Goal: Obtain resource: Download file/media

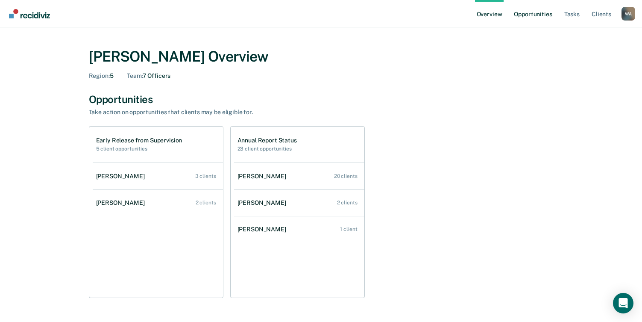
click at [522, 11] on link "Opportunities" at bounding box center [533, 13] width 41 height 27
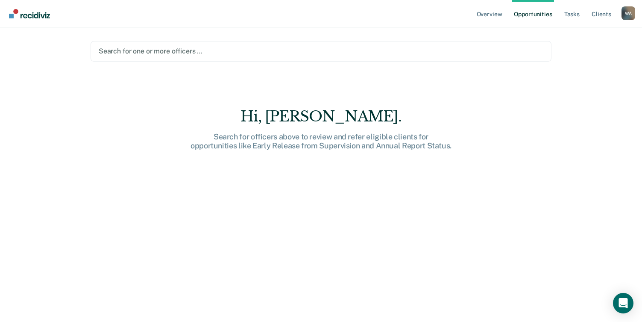
click at [204, 50] on div at bounding box center [321, 51] width 445 height 10
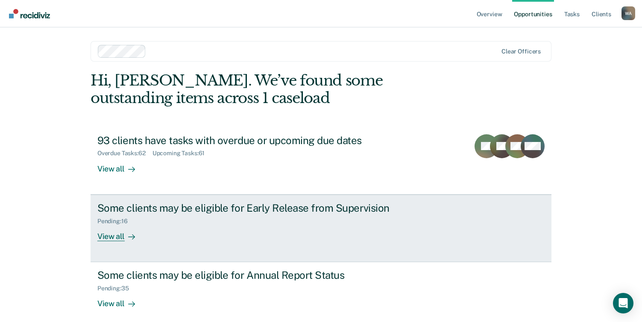
click at [121, 236] on div "View all" at bounding box center [121, 232] width 48 height 17
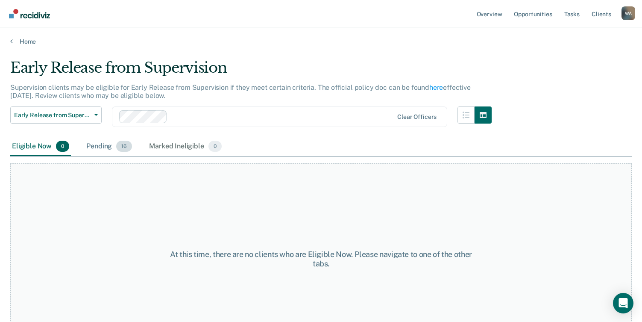
click at [104, 147] on div "Pending 16" at bounding box center [109, 146] width 49 height 19
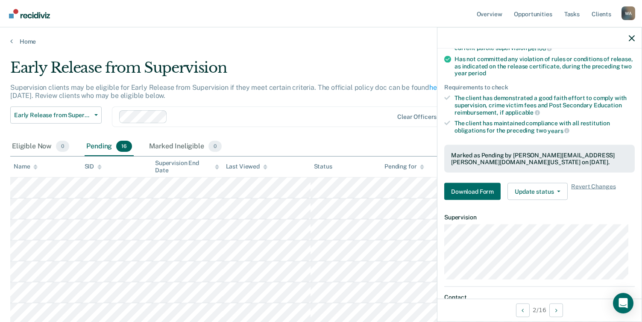
scroll to position [128, 0]
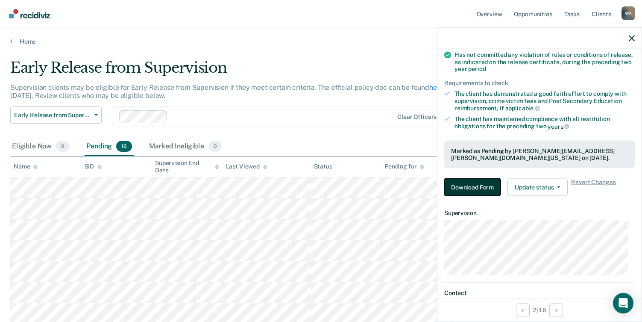
click at [480, 186] on button "Download Form" at bounding box center [473, 187] width 56 height 17
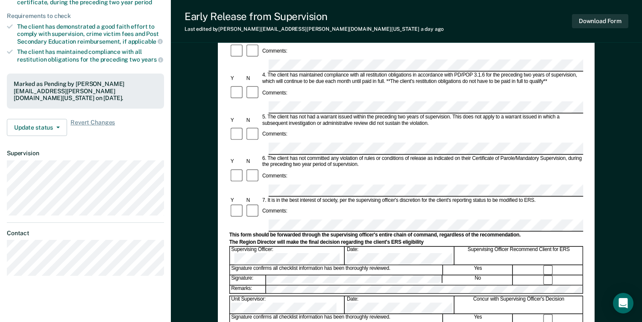
scroll to position [214, 0]
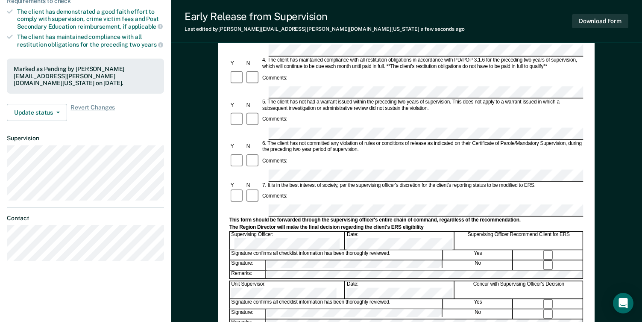
click at [223, 218] on div "Early Release from Supervision (ERS) Checklist, Recommendation, and Determinati…" at bounding box center [406, 102] width 377 height 491
click at [597, 22] on button "Download Form" at bounding box center [600, 21] width 56 height 14
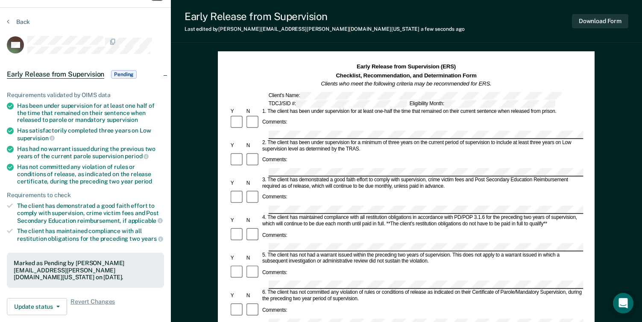
scroll to position [0, 0]
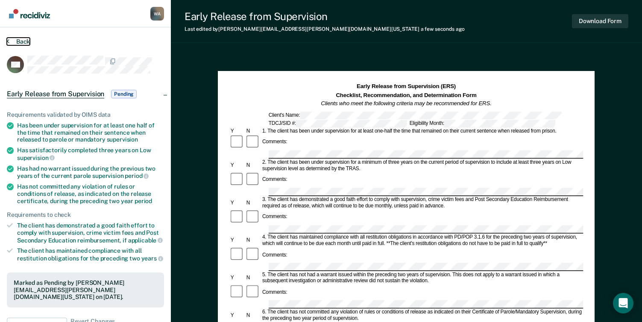
click at [20, 40] on button "Back" at bounding box center [18, 42] width 23 height 8
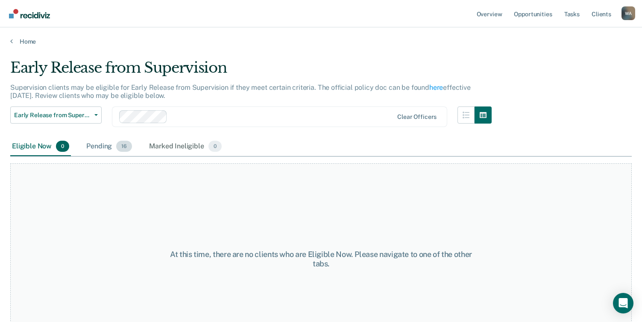
click at [98, 143] on div "Pending 16" at bounding box center [109, 146] width 49 height 19
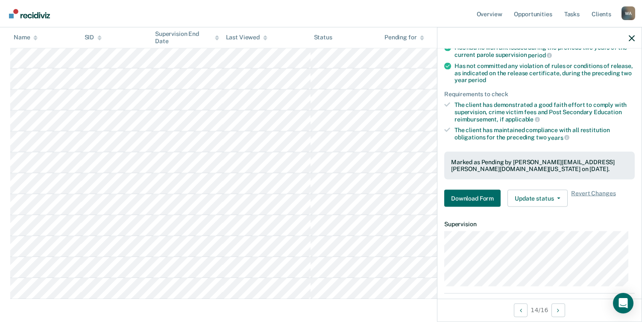
scroll to position [128, 0]
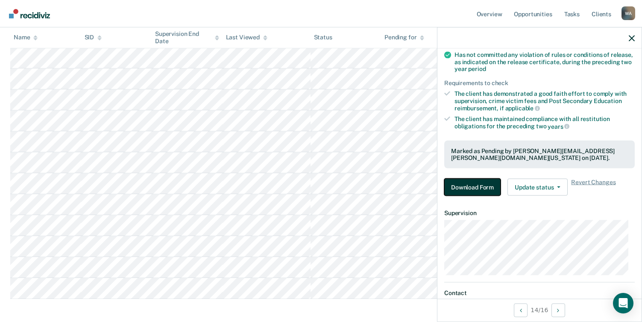
click at [460, 185] on button "Download Form" at bounding box center [473, 187] width 56 height 17
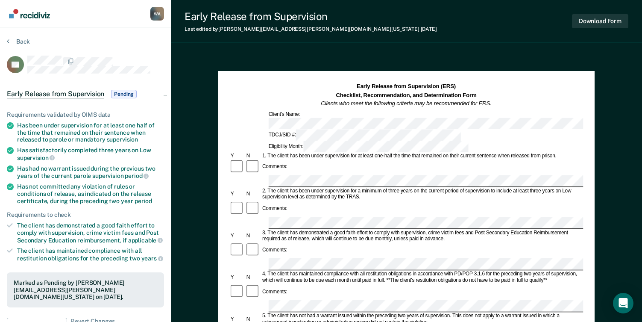
click at [256, 258] on div at bounding box center [407, 264] width 354 height 12
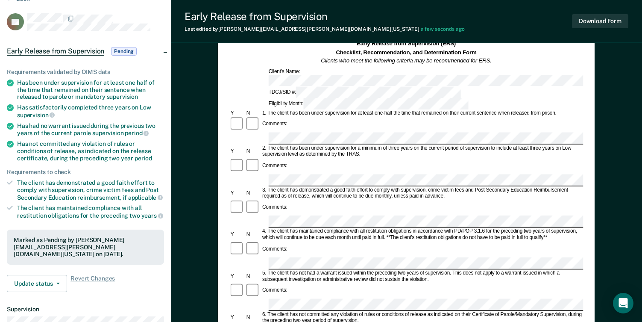
scroll to position [85, 0]
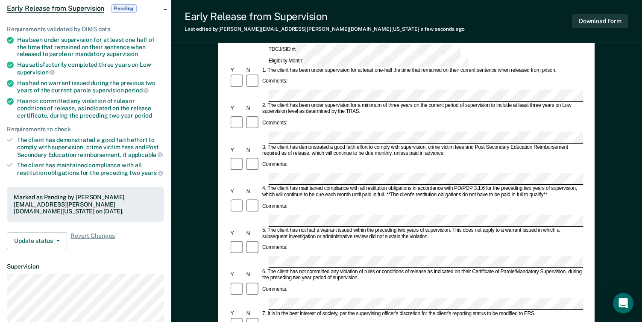
click at [258, 298] on div at bounding box center [407, 304] width 354 height 12
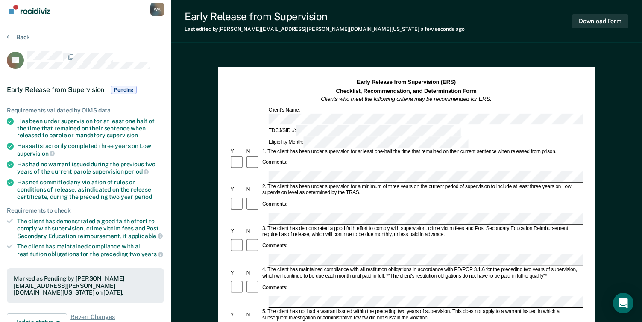
scroll to position [0, 0]
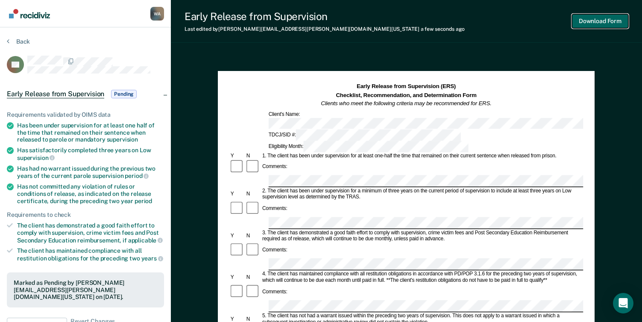
click at [594, 18] on button "Download Form" at bounding box center [600, 21] width 56 height 14
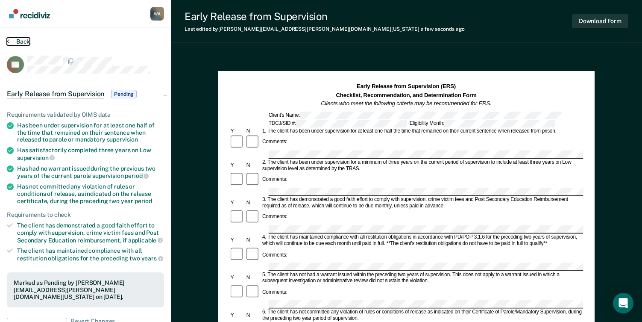
click at [26, 41] on button "Back" at bounding box center [18, 42] width 23 height 8
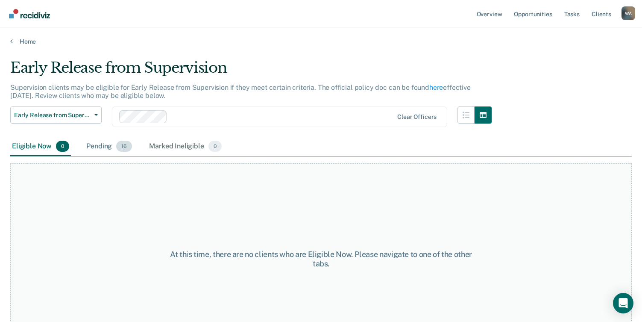
click at [97, 144] on div "Pending 16" at bounding box center [109, 146] width 49 height 19
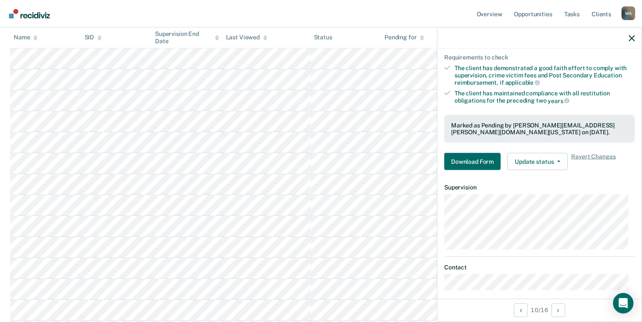
scroll to position [162, 0]
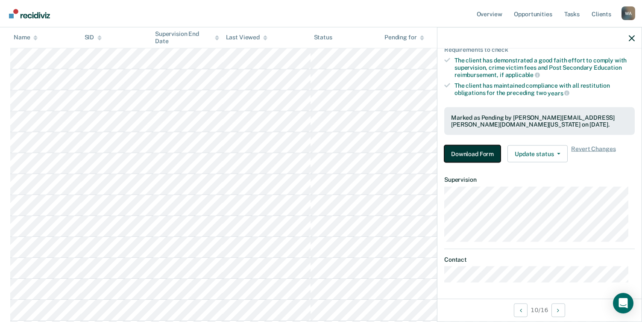
click at [471, 153] on button "Download Form" at bounding box center [473, 153] width 56 height 17
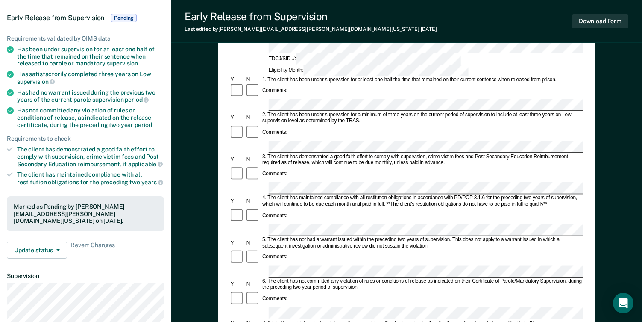
scroll to position [85, 0]
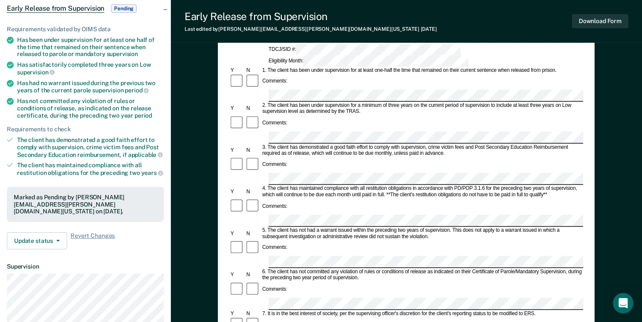
click at [268, 298] on div at bounding box center [505, 304] width 474 height 12
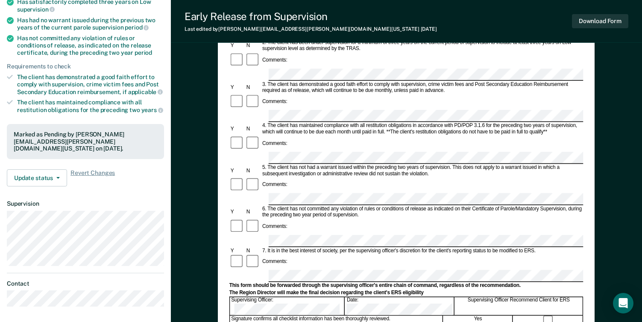
scroll to position [171, 0]
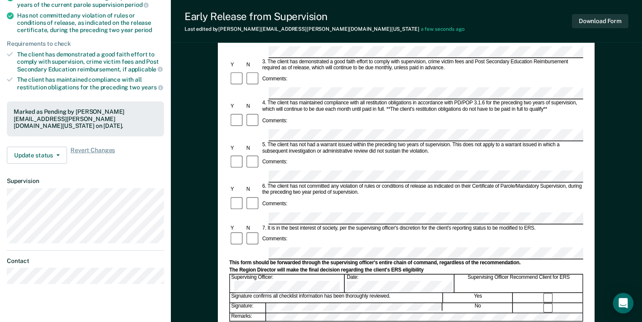
click at [263, 302] on div "Signature: No" at bounding box center [407, 307] width 354 height 10
click at [363, 275] on div "Date:" at bounding box center [400, 284] width 109 height 18
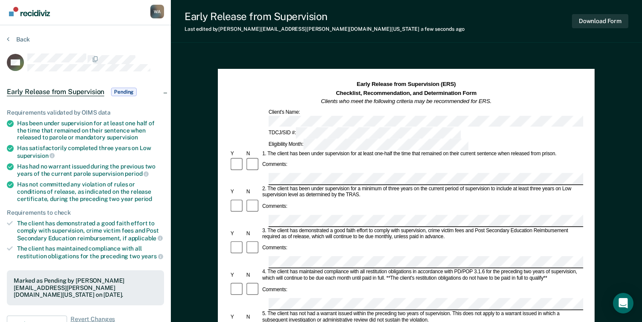
scroll to position [0, 0]
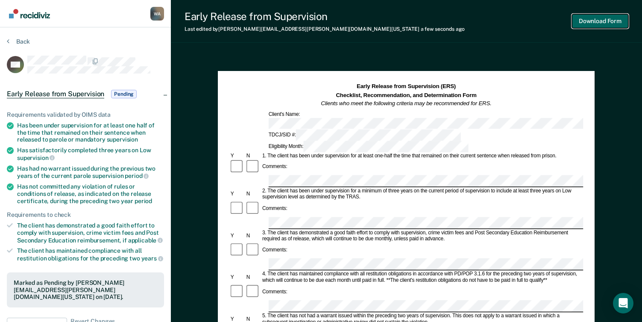
click at [590, 20] on button "Download Form" at bounding box center [600, 21] width 56 height 14
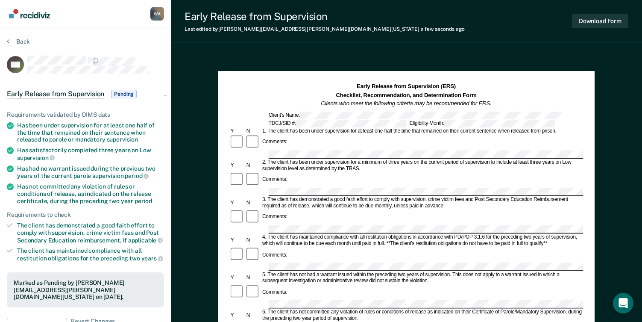
click at [15, 41] on button "Back" at bounding box center [18, 42] width 23 height 8
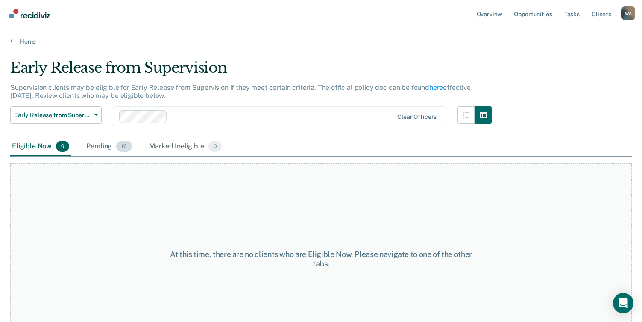
click at [95, 148] on div "Pending 16" at bounding box center [109, 146] width 49 height 19
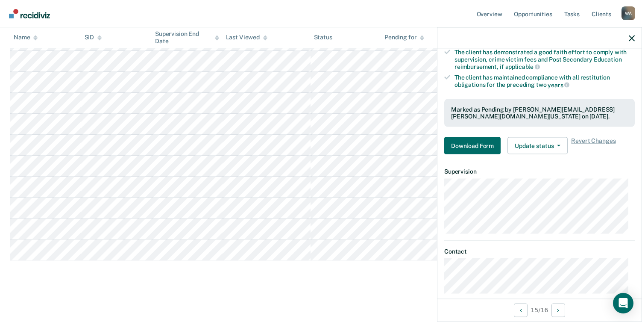
scroll to position [181, 0]
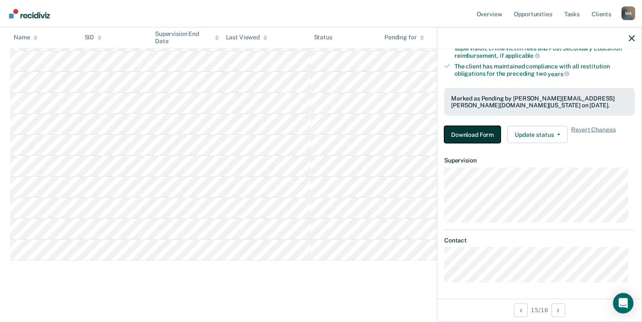
click at [477, 132] on button "Download Form" at bounding box center [473, 134] width 56 height 17
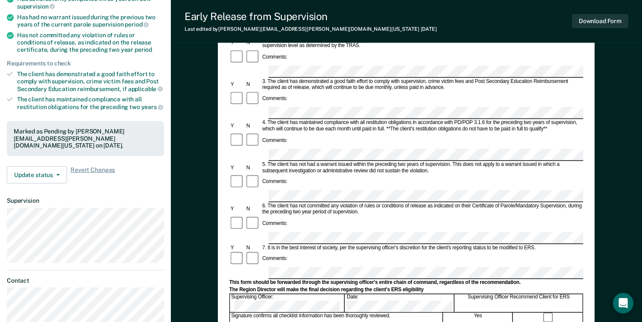
scroll to position [171, 0]
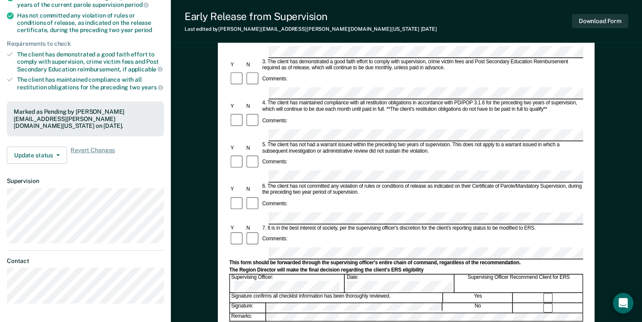
click at [247, 212] on div at bounding box center [407, 218] width 354 height 12
click at [256, 302] on div "Signature: No" at bounding box center [407, 307] width 354 height 10
click at [359, 275] on div "Date:" at bounding box center [400, 284] width 109 height 18
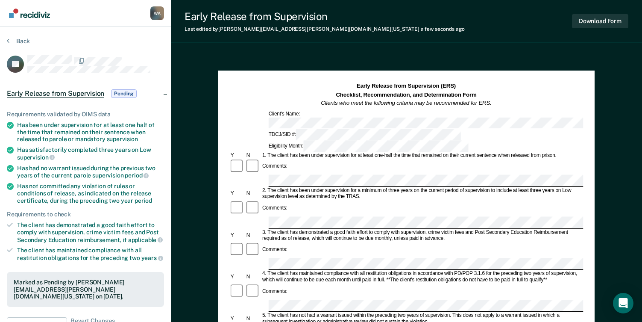
scroll to position [0, 0]
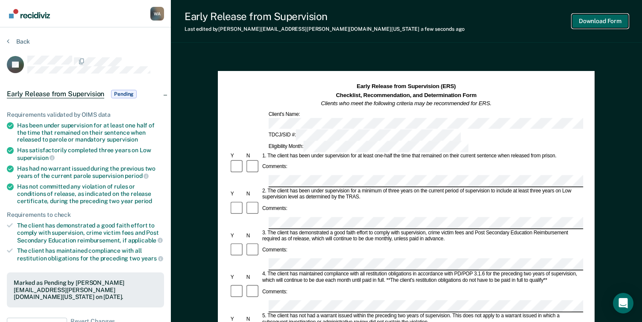
click at [597, 23] on button "Download Form" at bounding box center [600, 21] width 56 height 14
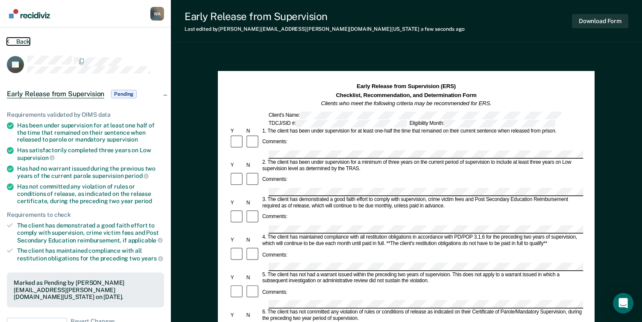
click at [16, 43] on button "Back" at bounding box center [18, 42] width 23 height 8
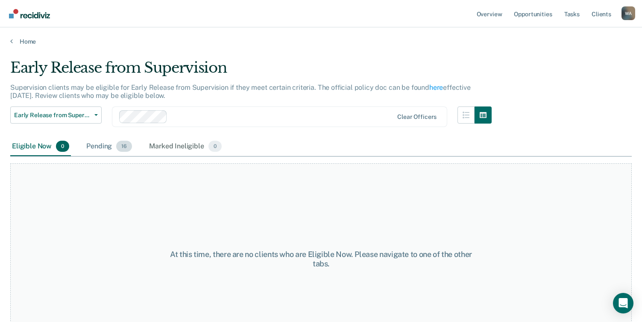
click at [104, 146] on div "Pending 16" at bounding box center [109, 146] width 49 height 19
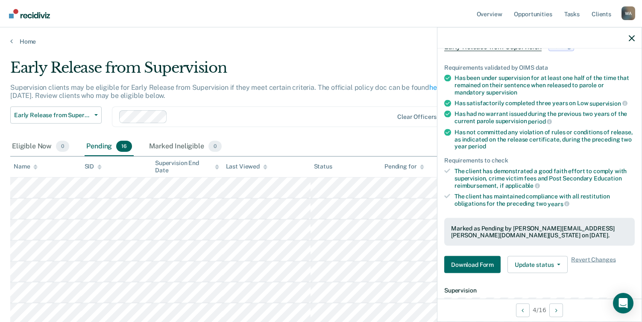
scroll to position [162, 0]
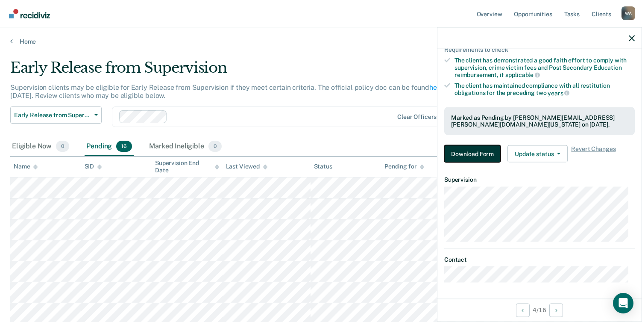
click at [464, 152] on button "Download Form" at bounding box center [473, 153] width 56 height 17
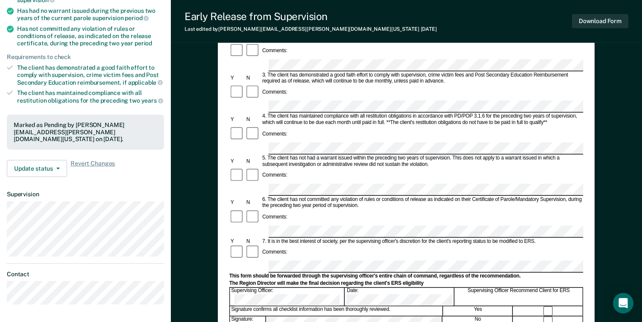
scroll to position [171, 0]
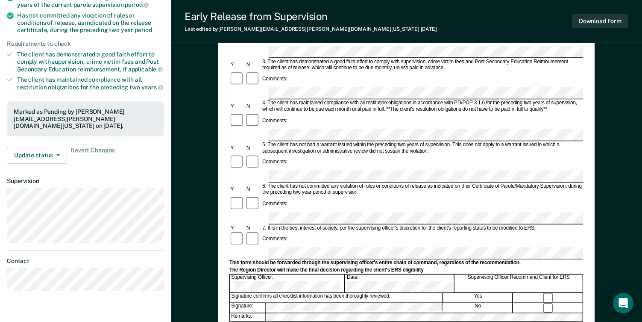
click at [242, 302] on div "Signature: No" at bounding box center [407, 307] width 354 height 10
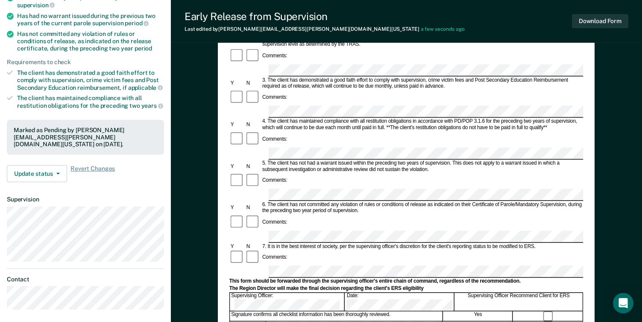
scroll to position [136, 0]
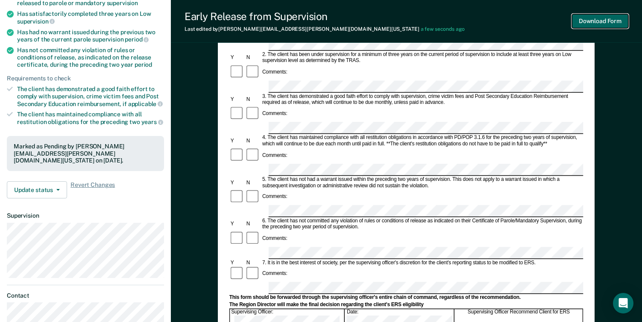
click at [597, 19] on button "Download Form" at bounding box center [600, 21] width 56 height 14
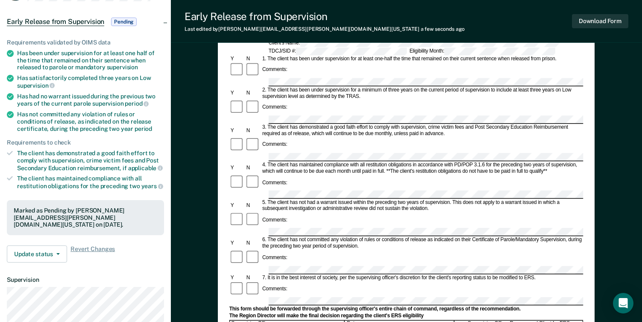
scroll to position [0, 0]
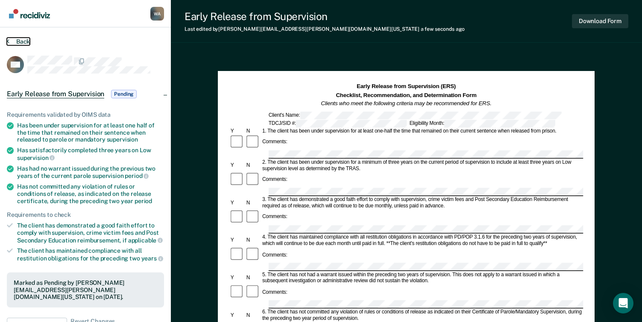
click at [14, 40] on button "Back" at bounding box center [18, 42] width 23 height 8
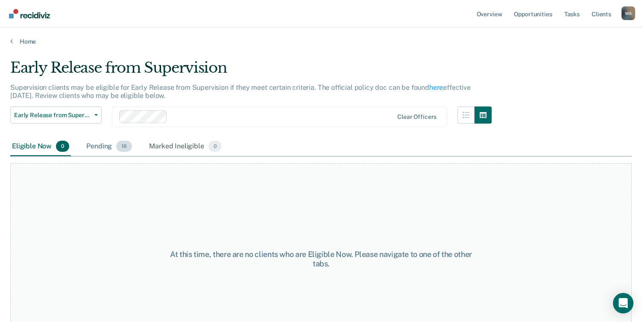
click at [95, 144] on div "Pending 16" at bounding box center [109, 146] width 49 height 19
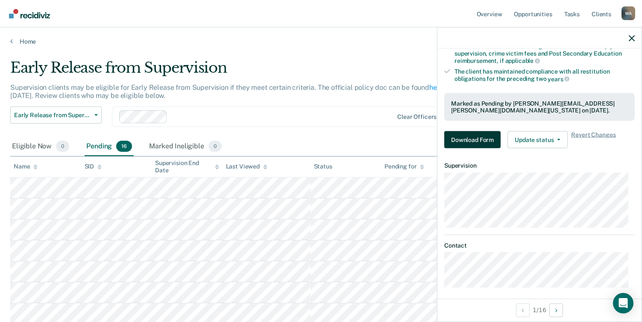
scroll to position [181, 0]
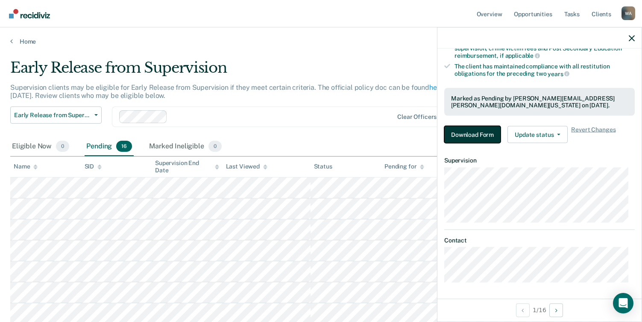
click at [480, 131] on button "Download Form" at bounding box center [473, 134] width 56 height 17
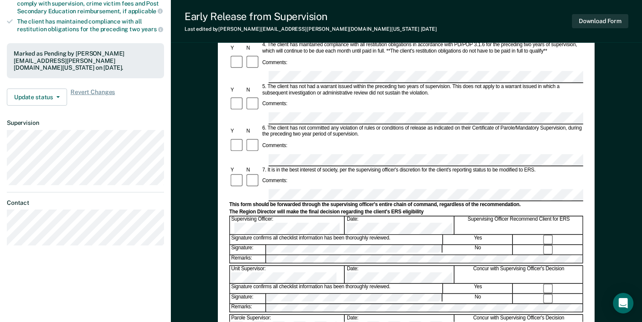
scroll to position [256, 0]
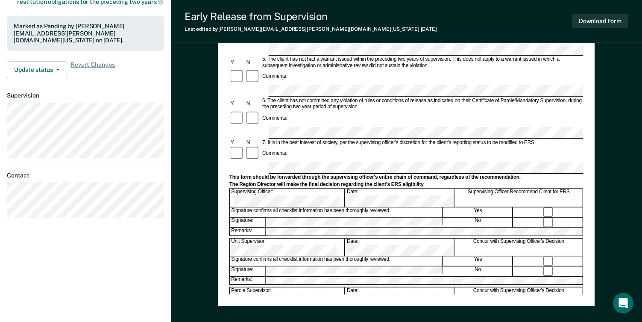
click at [235, 217] on div "Signature: No" at bounding box center [407, 222] width 354 height 10
click at [366, 189] on div "Date:" at bounding box center [400, 198] width 109 height 18
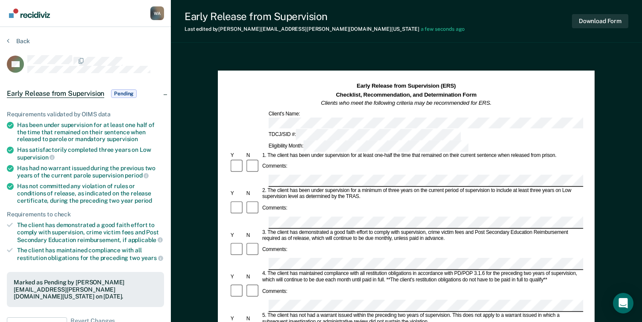
scroll to position [0, 0]
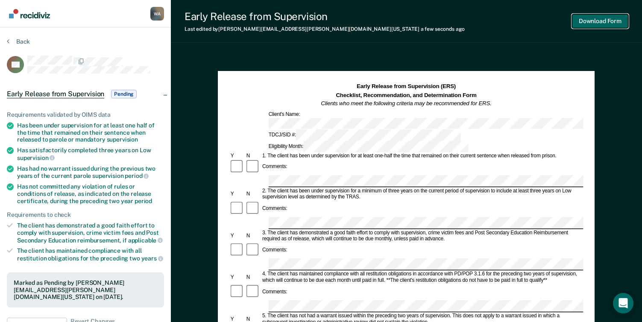
click at [592, 22] on button "Download Form" at bounding box center [600, 21] width 56 height 14
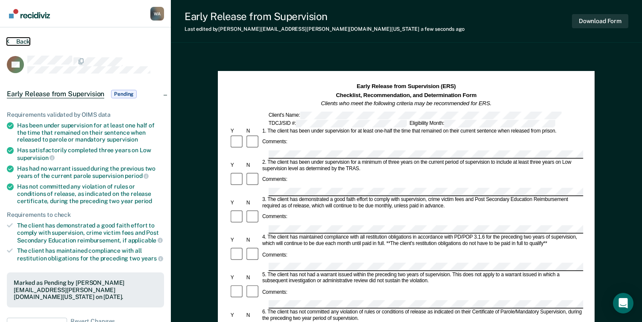
click at [20, 40] on button "Back" at bounding box center [18, 42] width 23 height 8
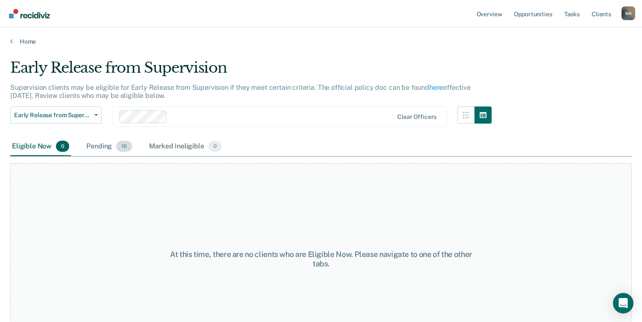
click at [103, 144] on div "Pending 16" at bounding box center [109, 146] width 49 height 19
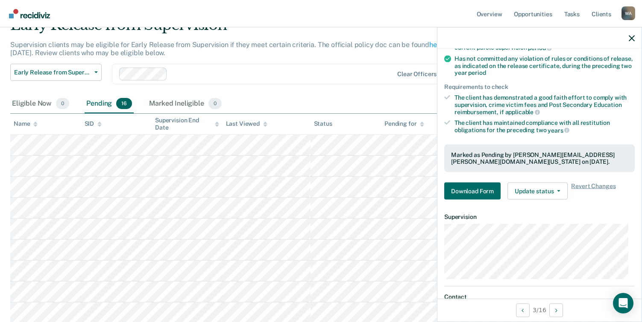
scroll to position [128, 0]
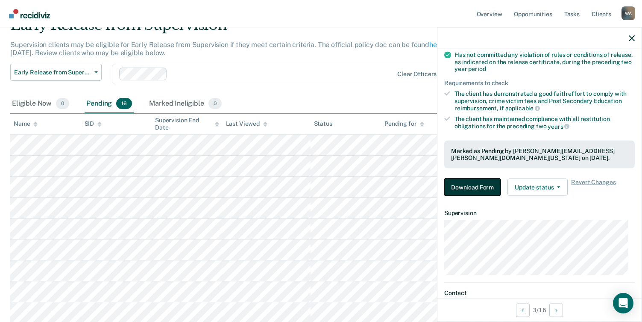
click at [477, 187] on button "Download Form" at bounding box center [473, 187] width 56 height 17
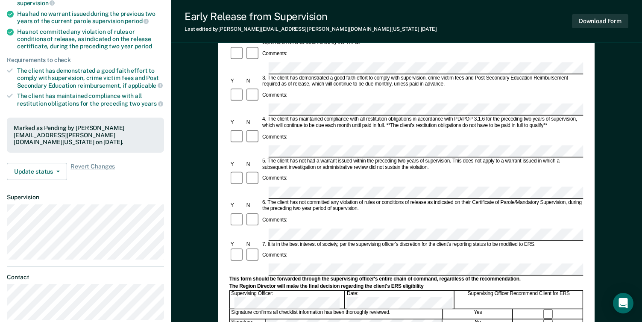
scroll to position [214, 0]
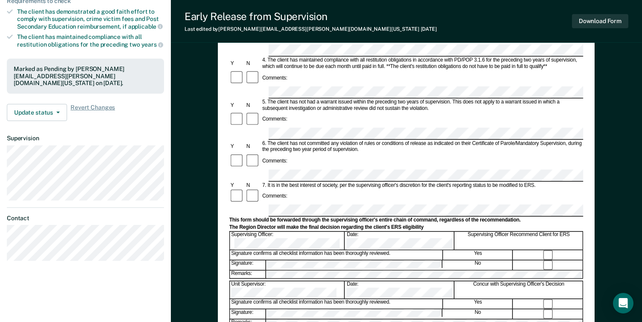
click at [263, 259] on div "Signature: No" at bounding box center [407, 264] width 354 height 10
click at [245, 168] on form "Early Release from Supervision (ERS) Checklist, Recommendation, and Determinati…" at bounding box center [407, 175] width 354 height 613
click at [363, 232] on div "Date:" at bounding box center [400, 241] width 109 height 18
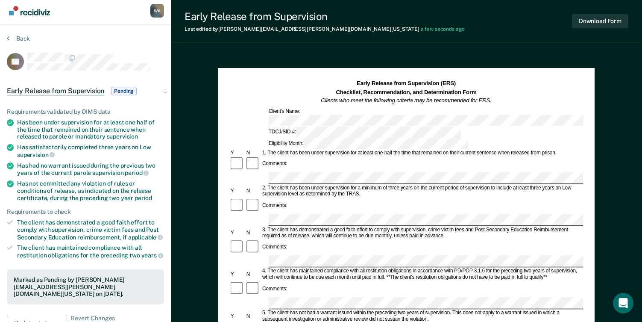
scroll to position [0, 0]
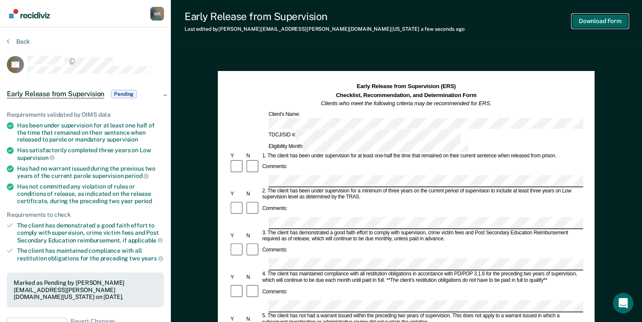
click at [592, 21] on button "Download Form" at bounding box center [600, 21] width 56 height 14
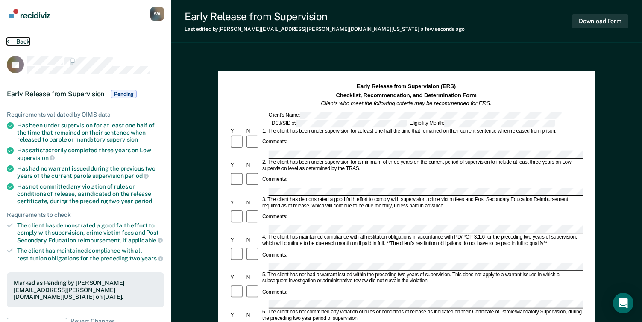
click at [21, 42] on button "Back" at bounding box center [18, 42] width 23 height 8
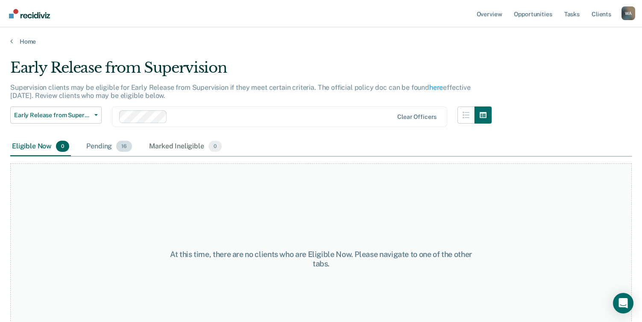
click at [95, 144] on div "Pending 16" at bounding box center [109, 146] width 49 height 19
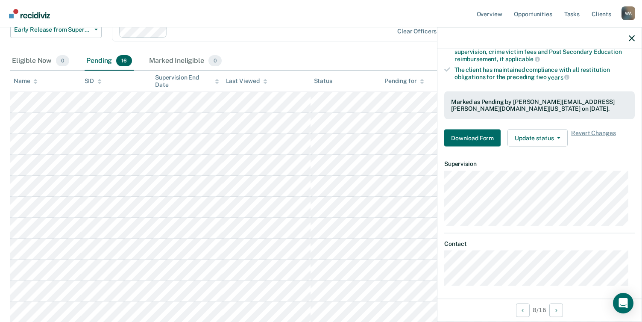
scroll to position [181, 0]
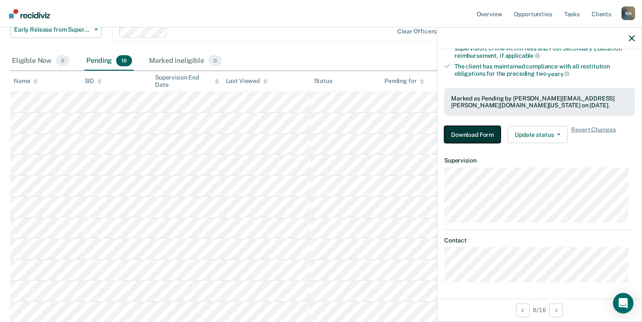
click at [461, 132] on button "Download Form" at bounding box center [473, 134] width 56 height 17
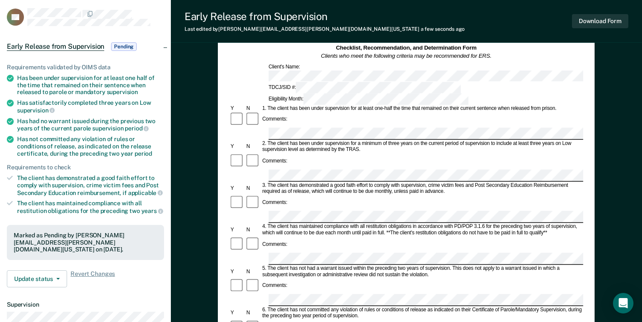
scroll to position [171, 0]
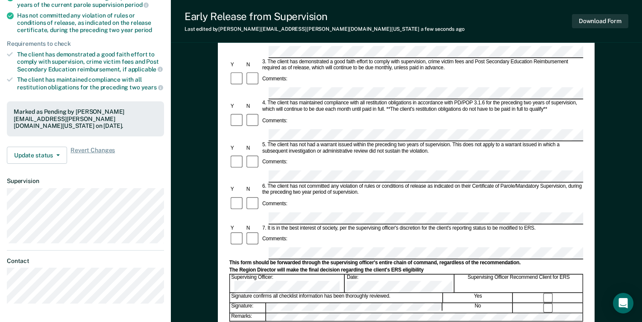
click at [224, 226] on div "Early Release from Supervision (ERS) Checklist, Recommendation, and Determinati…" at bounding box center [406, 145] width 377 height 491
click at [257, 302] on div "Signature: No" at bounding box center [407, 307] width 354 height 10
click at [363, 275] on div "Date:" at bounding box center [400, 284] width 109 height 18
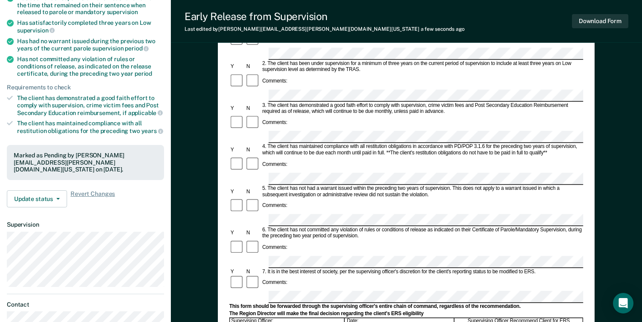
scroll to position [128, 0]
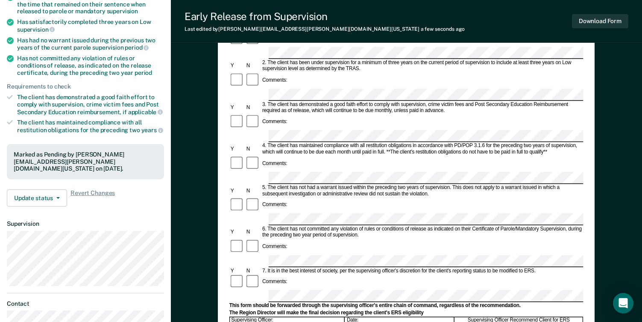
click at [262, 255] on div at bounding box center [407, 261] width 354 height 12
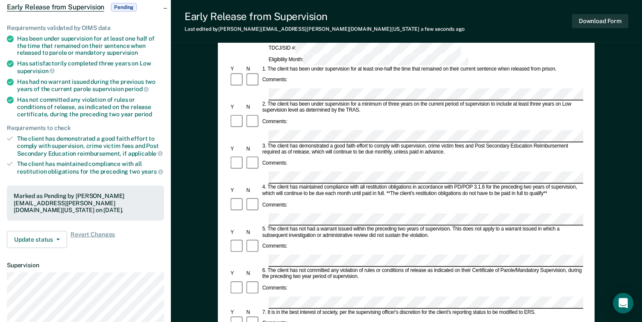
scroll to position [43, 0]
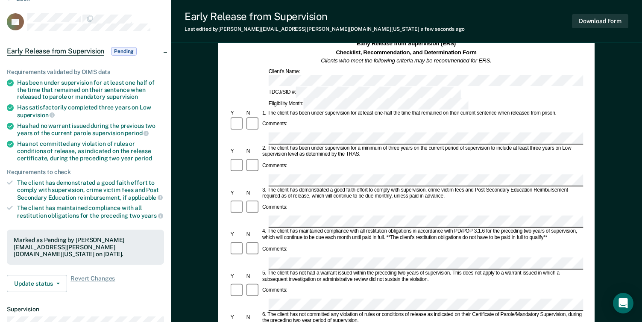
click at [600, 21] on button "Download Form" at bounding box center [600, 21] width 56 height 14
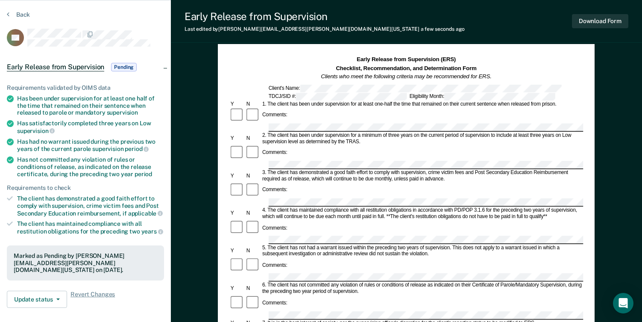
scroll to position [0, 0]
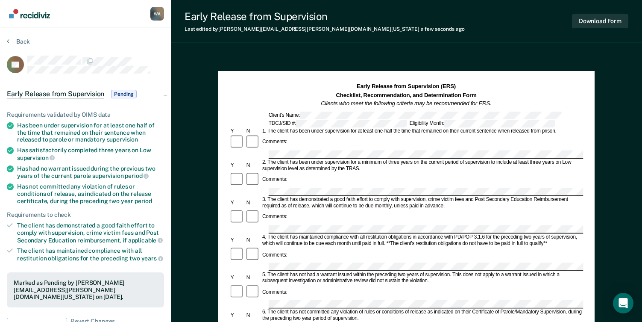
click at [18, 37] on section "Back RC Early Release from Supervision Pending Requirements validated by OIMS d…" at bounding box center [85, 259] width 171 height 464
click at [24, 39] on button "Back" at bounding box center [18, 42] width 23 height 8
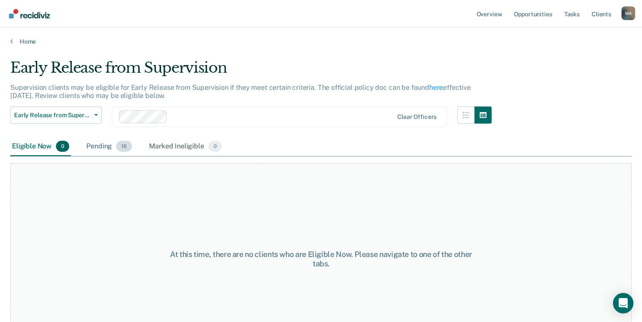
click at [110, 143] on div "Pending 16" at bounding box center [109, 146] width 49 height 19
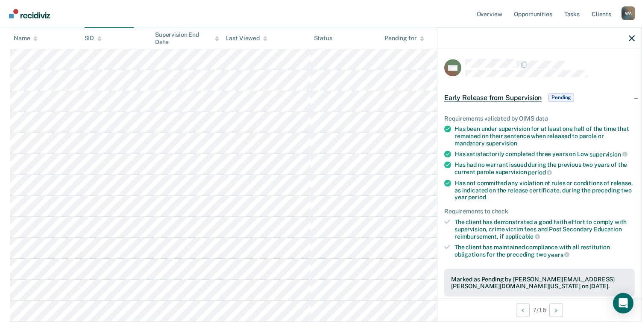
scroll to position [85, 0]
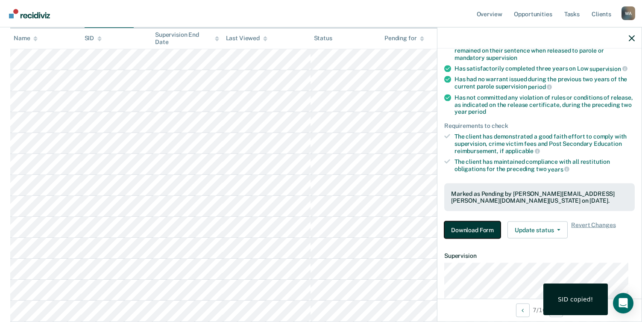
click at [476, 230] on button "Download Form" at bounding box center [473, 229] width 56 height 17
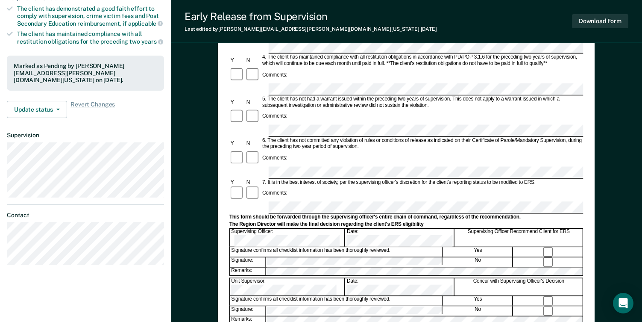
scroll to position [171, 0]
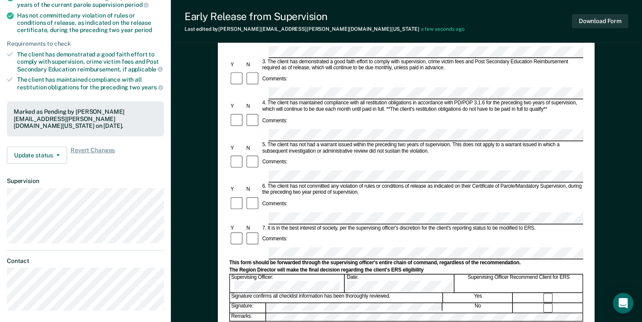
click at [363, 197] on form "Early Release from Supervision (ERS) Checklist, Recommendation, and Determinati…" at bounding box center [407, 218] width 354 height 613
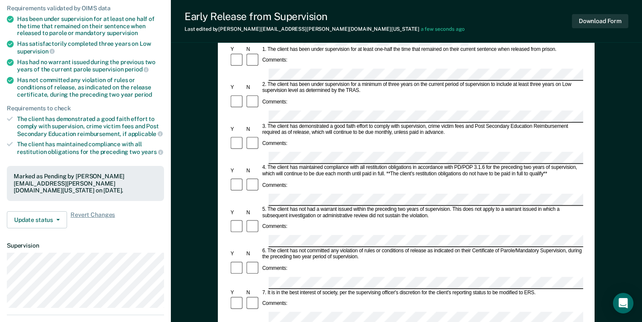
scroll to position [0, 0]
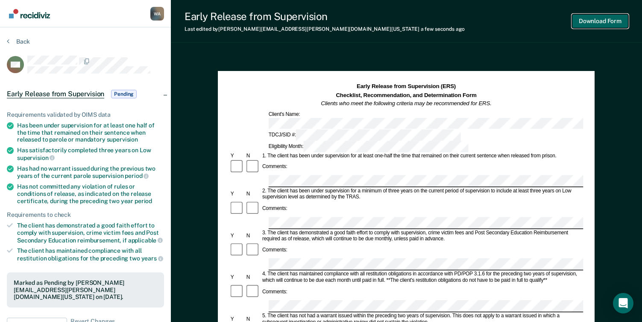
click at [586, 21] on button "Download Form" at bounding box center [600, 21] width 56 height 14
